Goal: Obtain resource: Download file/media

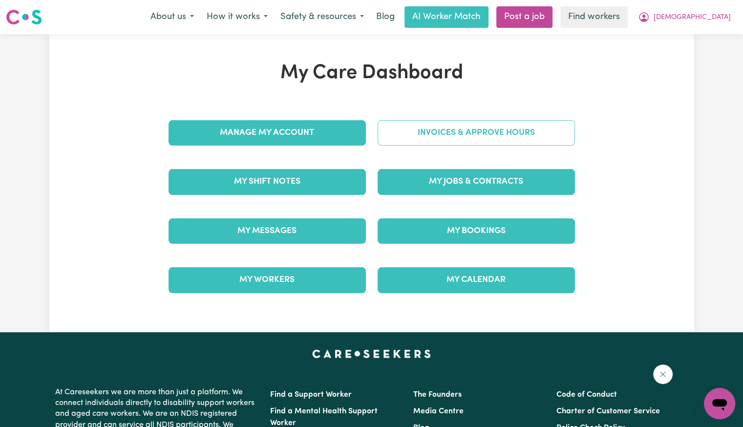
click at [460, 141] on link "Invoices & Approve Hours" at bounding box center [476, 132] width 197 height 25
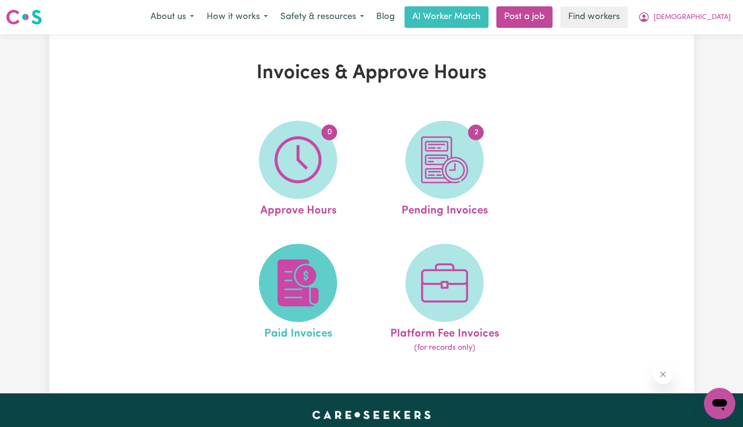
click at [287, 297] on img at bounding box center [298, 282] width 47 height 47
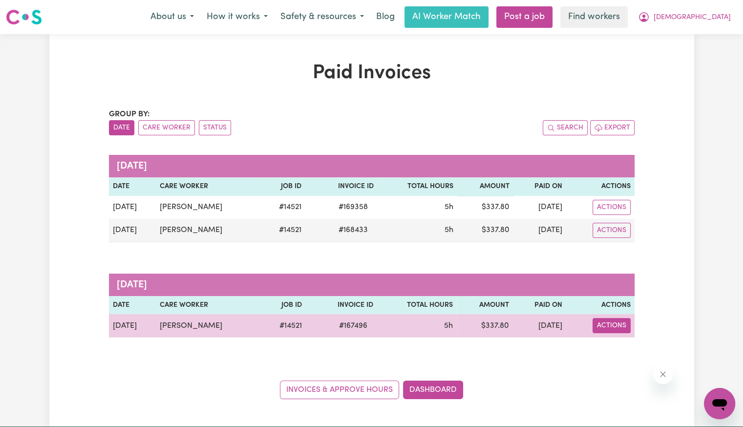
click at [616, 326] on button "Actions" at bounding box center [612, 325] width 38 height 15
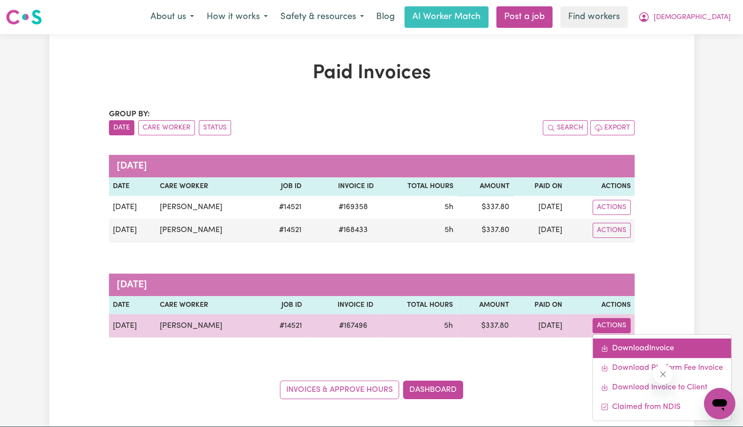
click at [625, 347] on link "Download Invoice" at bounding box center [662, 349] width 138 height 20
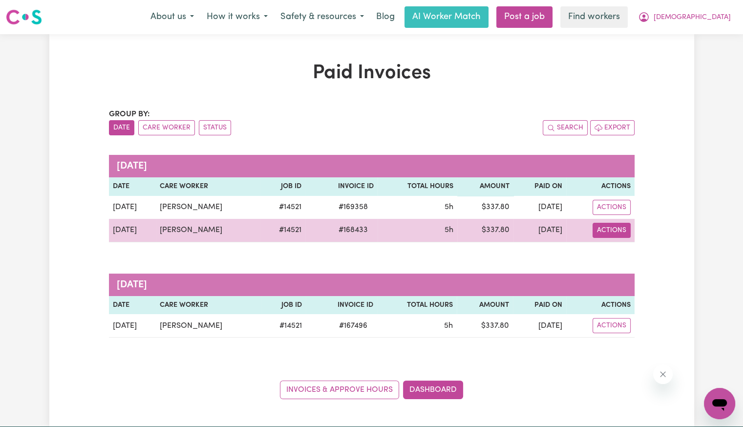
click at [613, 225] on button "Actions" at bounding box center [612, 230] width 38 height 15
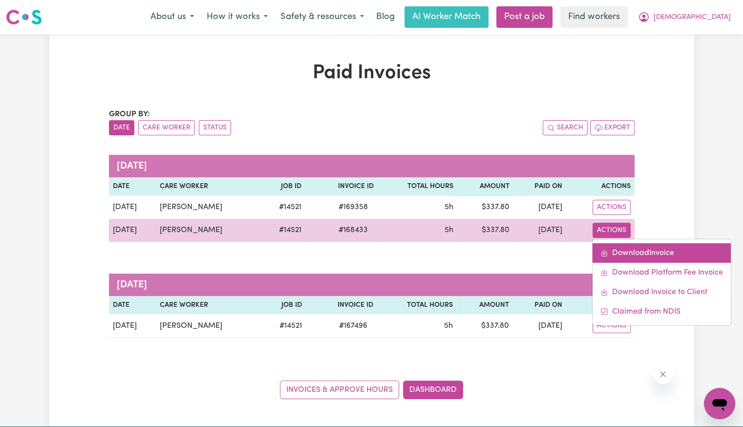
click at [616, 256] on link "Download Invoice" at bounding box center [662, 253] width 138 height 20
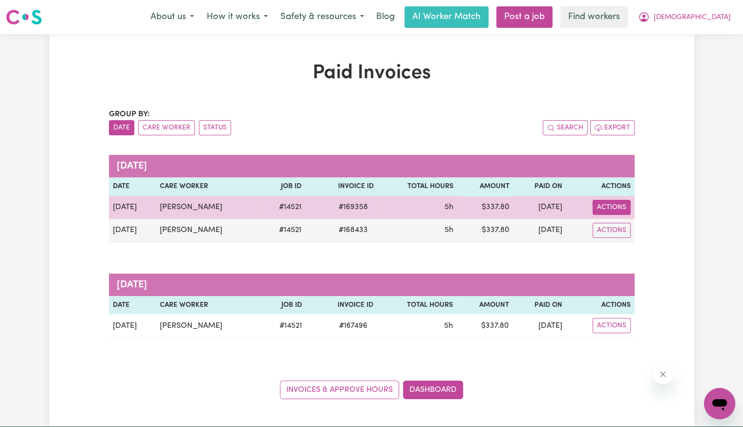
click at [600, 205] on button "Actions" at bounding box center [612, 207] width 38 height 15
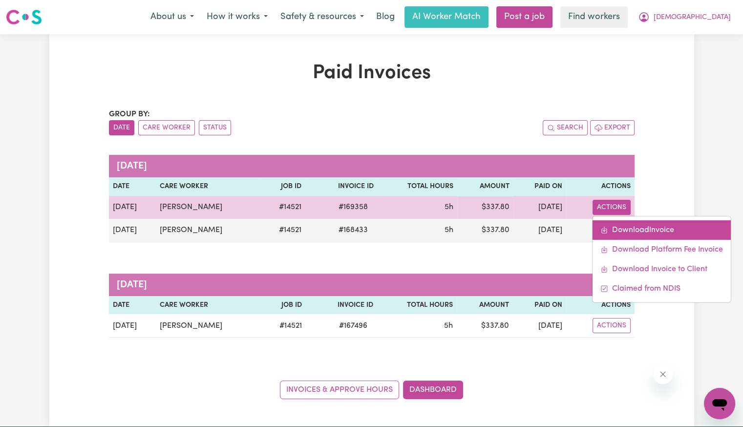
click at [600, 224] on link "Download Invoice" at bounding box center [662, 230] width 138 height 20
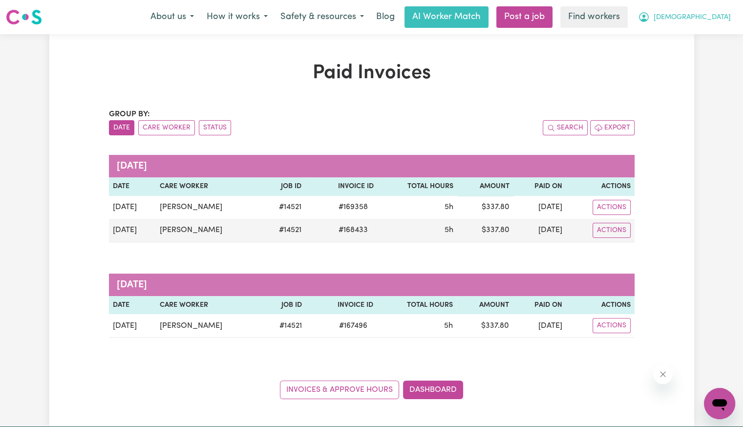
click at [707, 23] on button "[DEMOGRAPHIC_DATA]" at bounding box center [685, 17] width 106 height 21
click at [704, 32] on link "My Dashboard" at bounding box center [698, 38] width 77 height 19
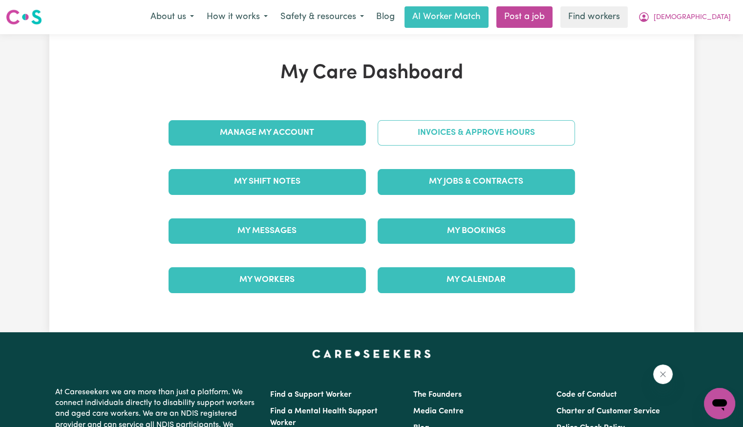
click at [472, 128] on link "Invoices & Approve Hours" at bounding box center [476, 132] width 197 height 25
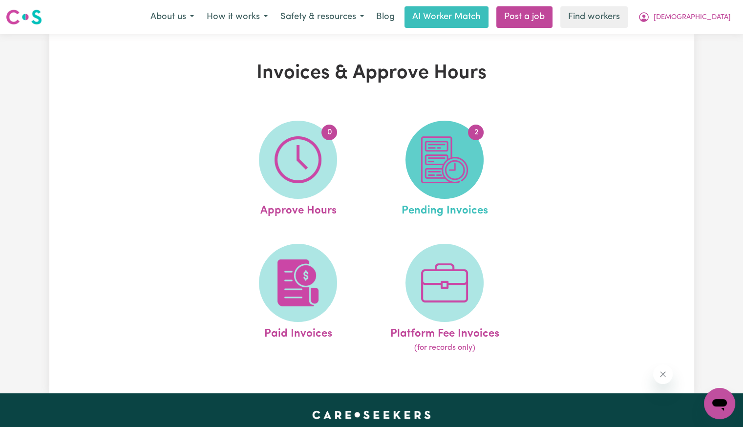
click at [462, 165] on img at bounding box center [444, 159] width 47 height 47
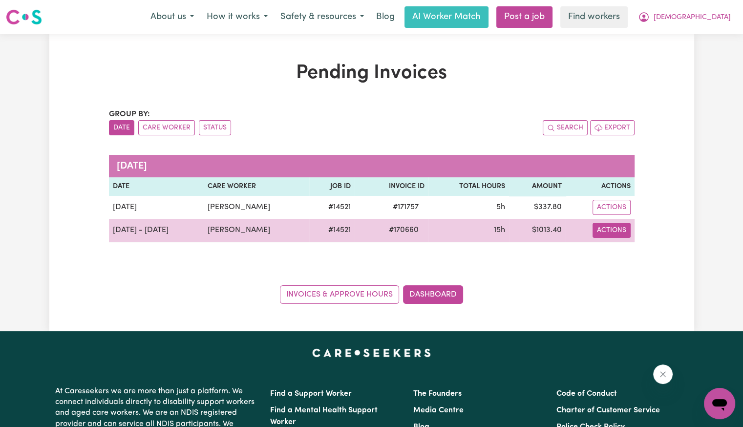
click at [613, 231] on button "Actions" at bounding box center [612, 230] width 38 height 15
click at [618, 249] on link "Download Invoice" at bounding box center [638, 253] width 89 height 20
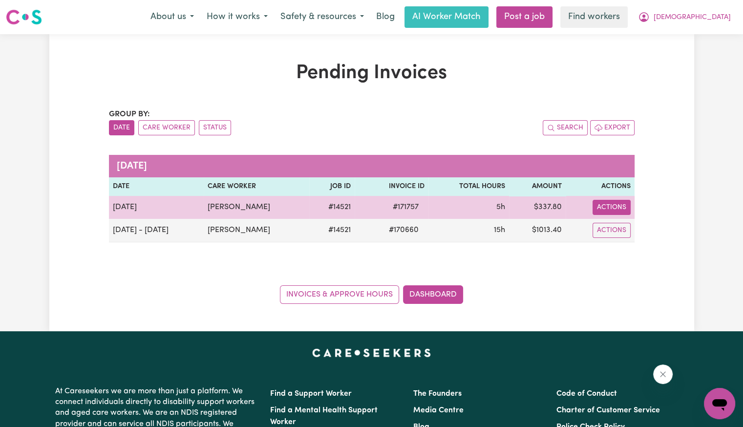
click at [614, 205] on button "Actions" at bounding box center [612, 207] width 38 height 15
click at [624, 227] on link "Download Invoice" at bounding box center [638, 230] width 89 height 20
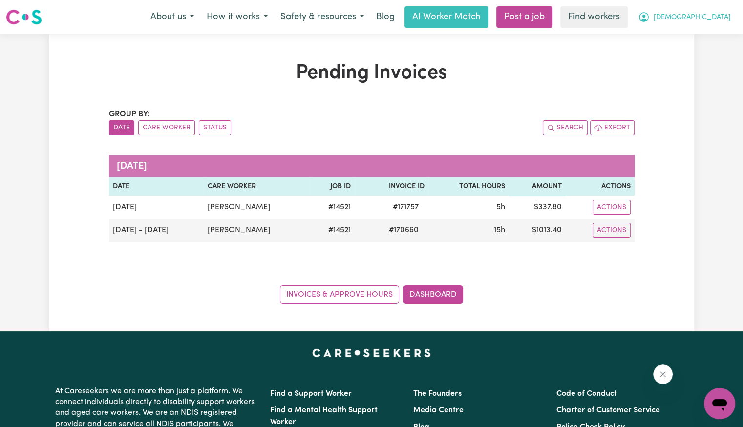
click at [722, 19] on span "[DEMOGRAPHIC_DATA]" at bounding box center [692, 17] width 77 height 11
drag, startPoint x: 715, startPoint y: 27, endPoint x: 705, endPoint y: 34, distance: 11.9
click at [705, 34] on link "My Dashboard" at bounding box center [698, 38] width 77 height 19
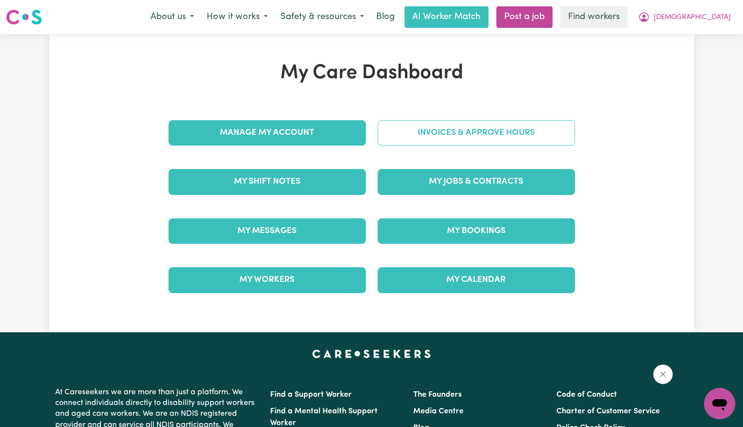
click at [457, 137] on link "Invoices & Approve Hours" at bounding box center [476, 132] width 197 height 25
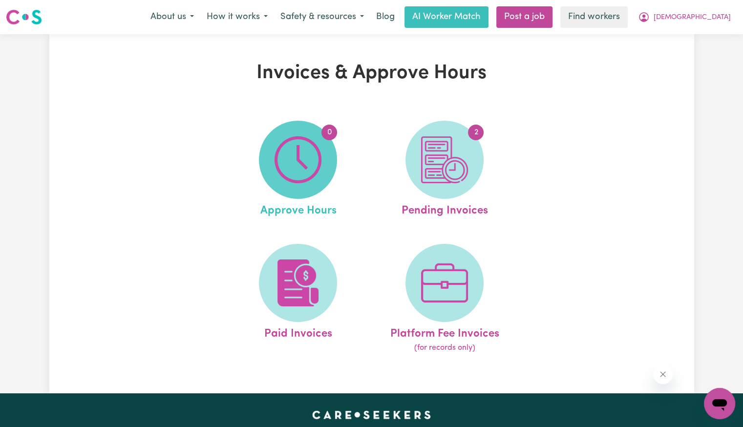
click at [317, 143] on img at bounding box center [298, 159] width 47 height 47
